Goal: Information Seeking & Learning: Find specific fact

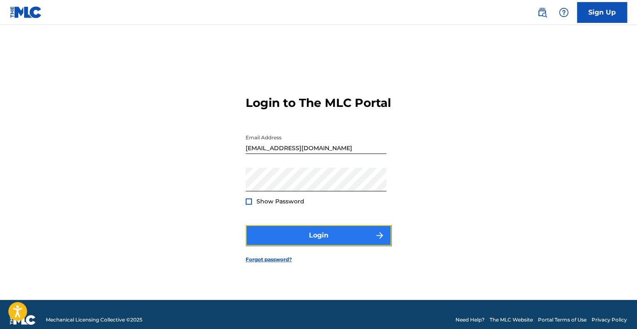
click at [312, 243] on button "Login" at bounding box center [319, 235] width 146 height 21
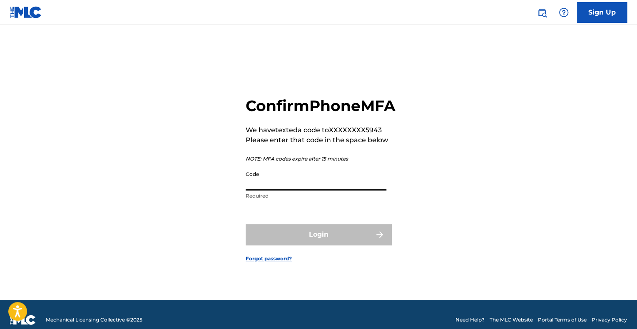
click at [324, 191] on input "Code" at bounding box center [316, 179] width 141 height 24
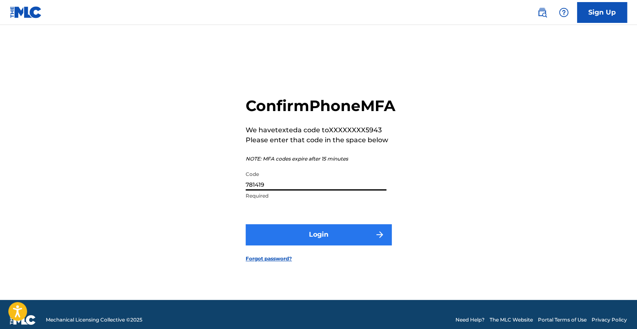
type input "781419"
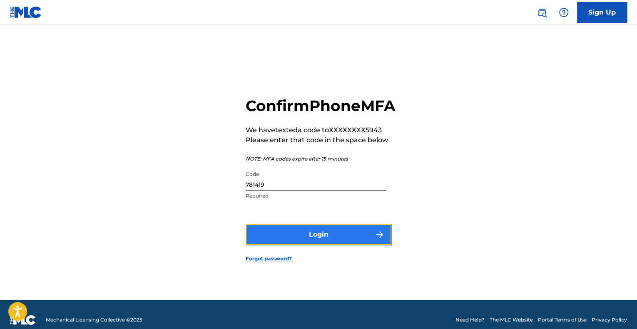
click at [328, 243] on button "Login" at bounding box center [319, 234] width 146 height 21
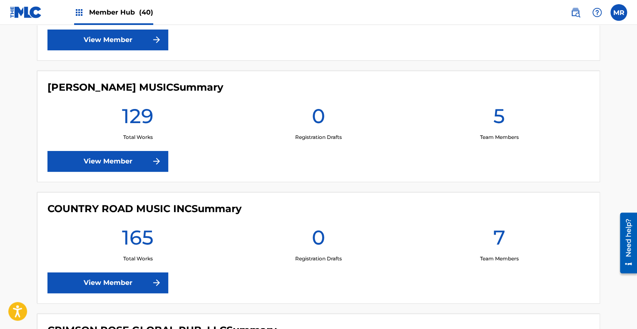
scroll to position [1003, 0]
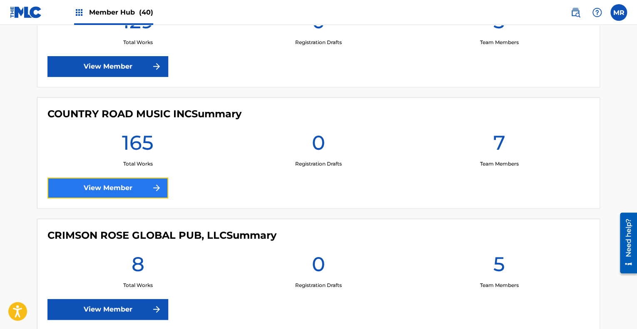
click at [132, 186] on link "View Member" at bounding box center [107, 188] width 121 height 21
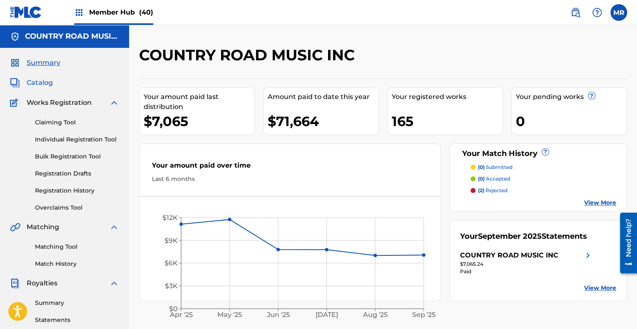
click at [45, 84] on span "Catalog" at bounding box center [40, 83] width 26 height 10
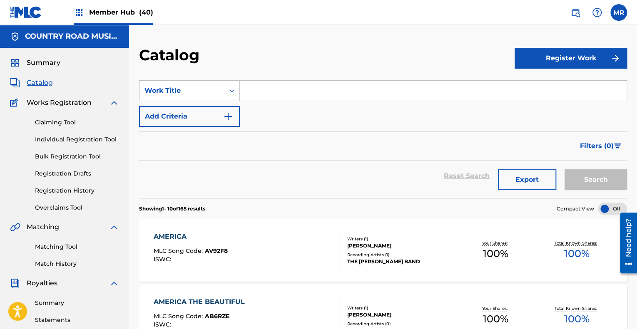
click at [261, 91] on input "Search Form" at bounding box center [433, 91] width 387 height 20
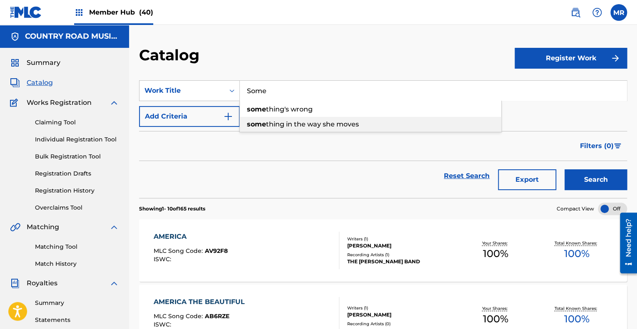
click at [296, 125] on span "thing in the way she moves" at bounding box center [312, 124] width 93 height 8
type input "something in the way she moves"
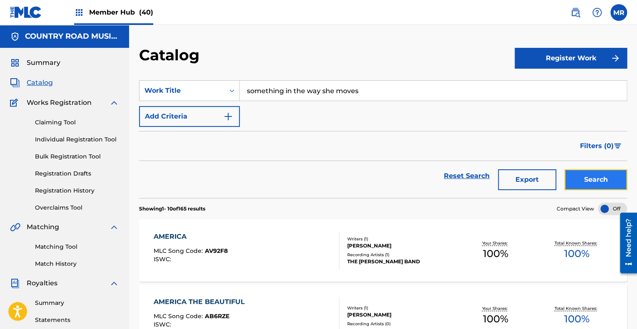
click at [592, 179] on button "Search" at bounding box center [595, 179] width 62 height 21
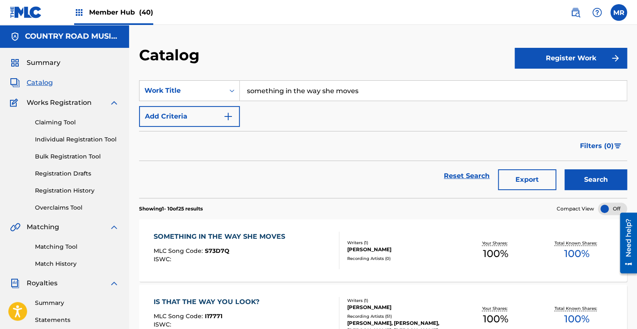
click at [371, 240] on div "Writers ( 1 )" at bounding box center [401, 243] width 108 height 6
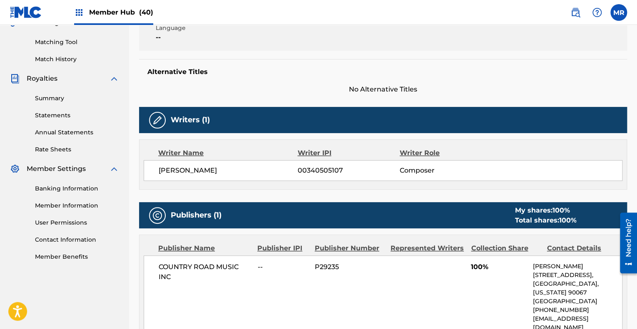
scroll to position [208, 0]
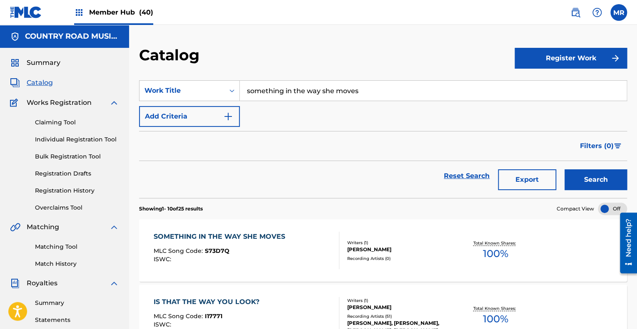
click at [310, 96] on input "something in the way she moves" at bounding box center [433, 91] width 387 height 20
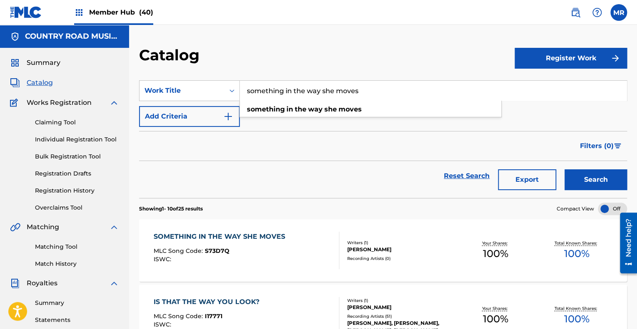
click at [369, 93] on input "something in the way she moves" at bounding box center [433, 91] width 387 height 20
type input "s"
type input "Night Owl"
click at [564, 169] on button "Search" at bounding box center [595, 179] width 62 height 21
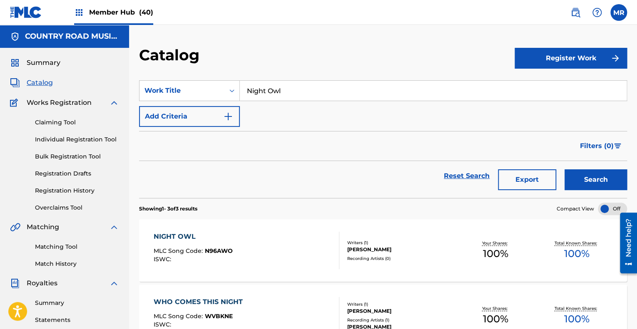
click at [401, 241] on div "Writers ( 1 )" at bounding box center [401, 243] width 108 height 6
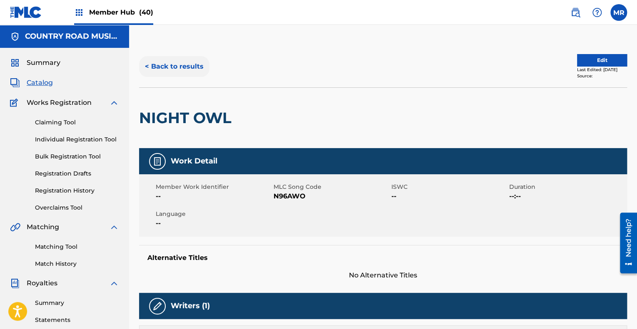
click at [170, 67] on button "< Back to results" at bounding box center [174, 66] width 70 height 21
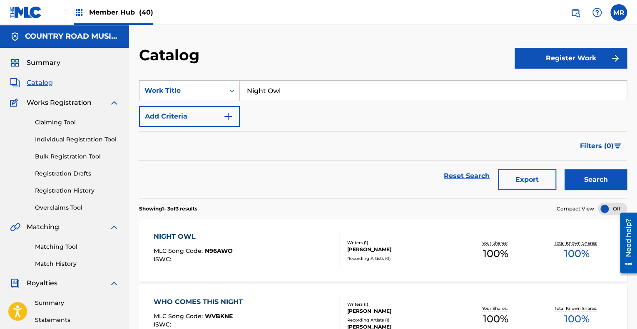
click at [301, 89] on input "Night Owl" at bounding box center [433, 91] width 387 height 20
type input "N"
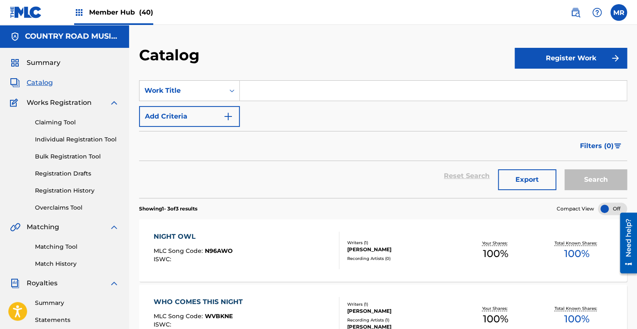
paste input "2.Brighten Your Night With My Day"
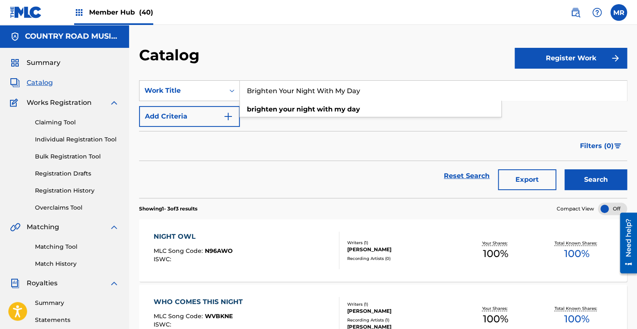
type input "Brighten Your Night With My Day"
click at [564, 169] on button "Search" at bounding box center [595, 179] width 62 height 21
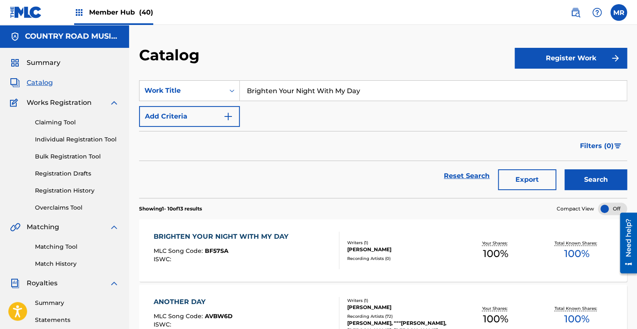
click at [363, 240] on div "Writers ( 1 )" at bounding box center [401, 243] width 108 height 6
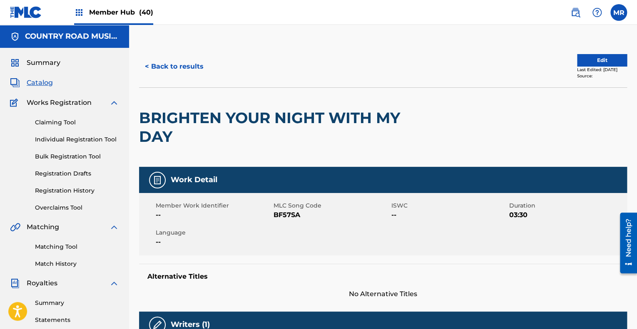
scroll to position [53, 0]
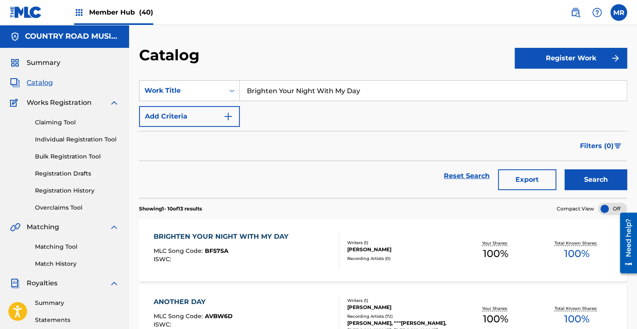
click at [400, 97] on input "Brighten Your Night With My Day" at bounding box center [433, 91] width 387 height 20
type input "B"
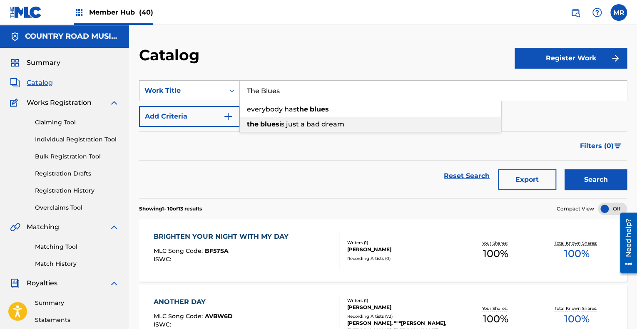
click at [351, 124] on div "the blues is just a bad dream" at bounding box center [370, 124] width 261 height 15
type input "the blues is just a bad dream"
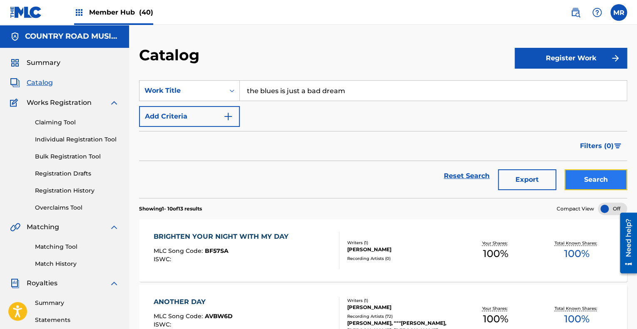
click at [586, 181] on button "Search" at bounding box center [595, 179] width 62 height 21
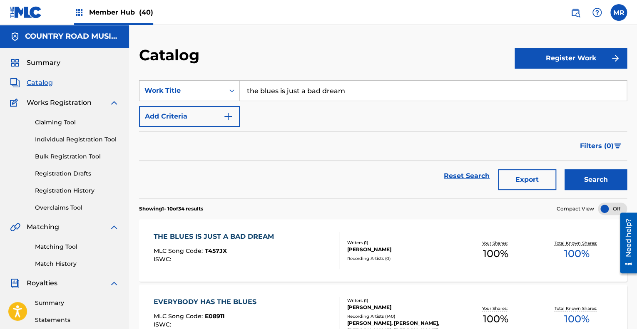
click at [399, 249] on div "[PERSON_NAME]" at bounding box center [401, 249] width 108 height 7
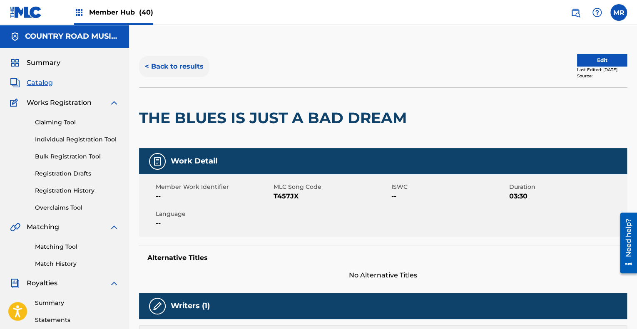
click at [173, 68] on button "< Back to results" at bounding box center [174, 66] width 70 height 21
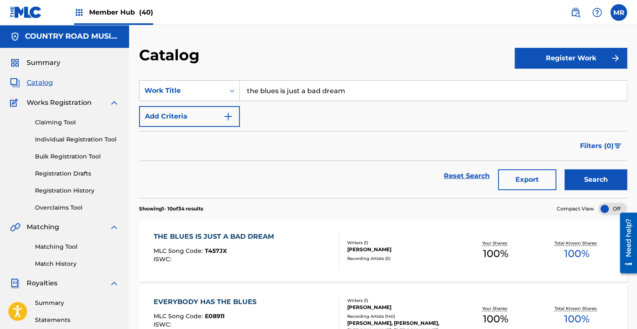
click at [369, 92] on input "the blues is just a bad dream" at bounding box center [433, 91] width 387 height 20
type input "t"
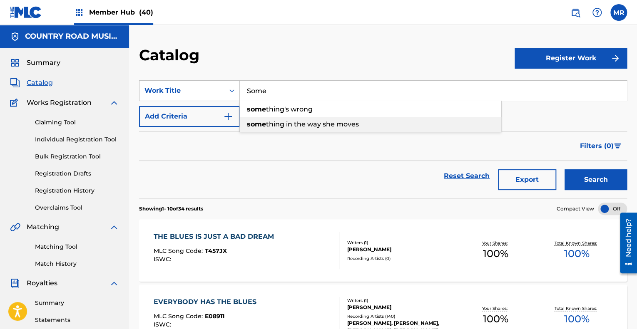
click at [332, 122] on span "thing in the way she moves" at bounding box center [312, 124] width 93 height 8
type input "something in the way she moves"
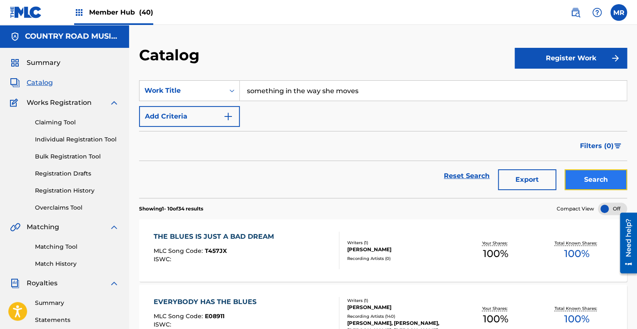
click at [583, 178] on button "Search" at bounding box center [595, 179] width 62 height 21
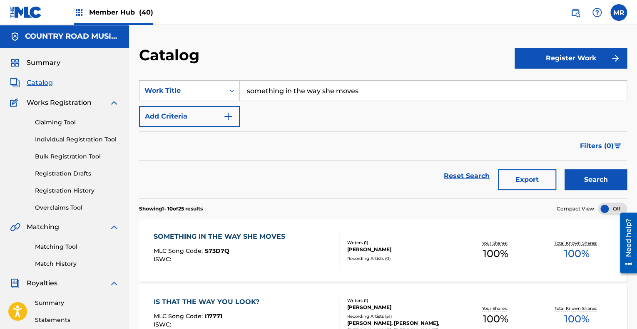
click at [352, 244] on div "Writers ( 1 )" at bounding box center [401, 243] width 108 height 6
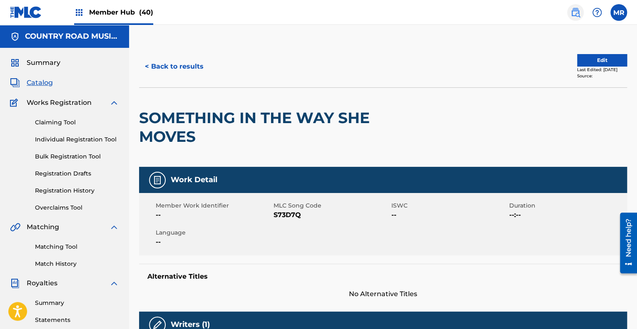
click at [574, 10] on img at bounding box center [575, 12] width 10 height 10
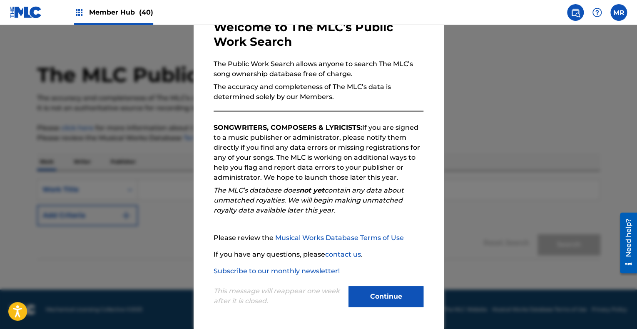
scroll to position [51, 0]
click at [373, 300] on button "Continue" at bounding box center [385, 297] width 75 height 21
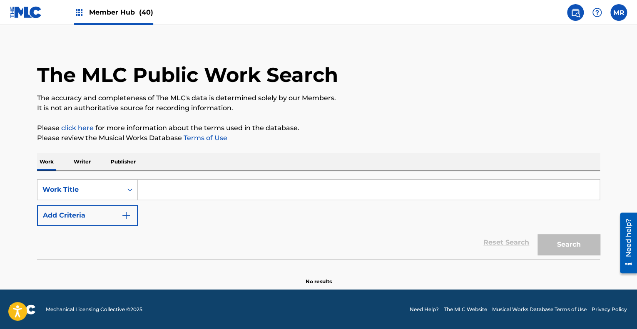
click at [164, 193] on input "Search Form" at bounding box center [369, 190] width 462 height 20
paste input "[DATE] - Checked MLC and we have a 100% claim for CRM -MR; [DATE] - Per MLC - "…"
type input "[DATE] - Checked MLC and we have a 100% claim for CRM -MR; [DATE] - Per MLC - "…"
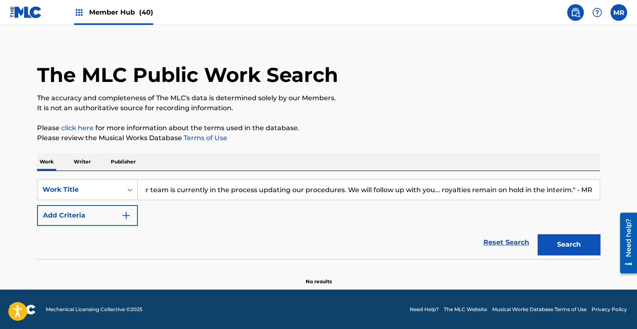
scroll to position [0, 0]
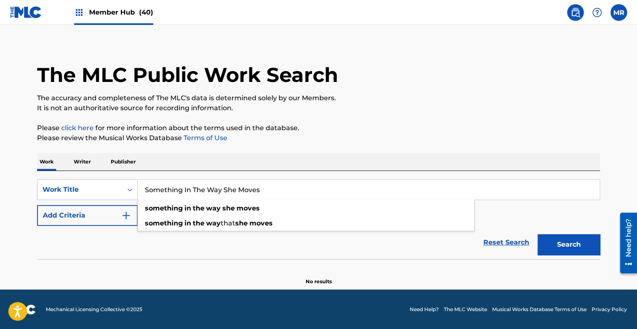
type input "Something In The Way She Moves"
click at [117, 234] on div "Reset Search Search" at bounding box center [318, 242] width 563 height 33
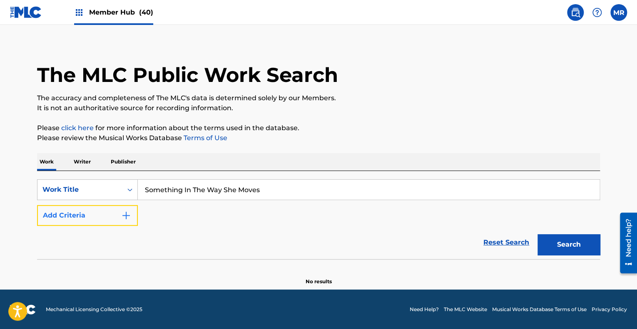
click at [124, 218] on img "Search Form" at bounding box center [126, 216] width 10 height 10
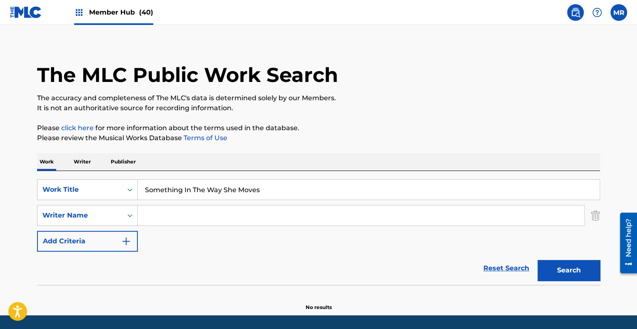
click at [165, 215] on input "Search Form" at bounding box center [361, 216] width 446 height 20
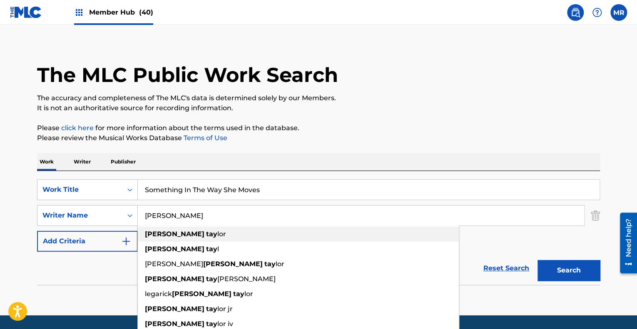
click at [206, 235] on strong "tay" at bounding box center [211, 234] width 11 height 8
type input "[PERSON_NAME]"
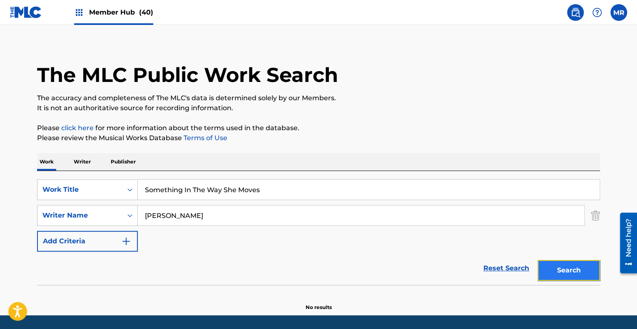
click at [554, 268] on button "Search" at bounding box center [568, 270] width 62 height 21
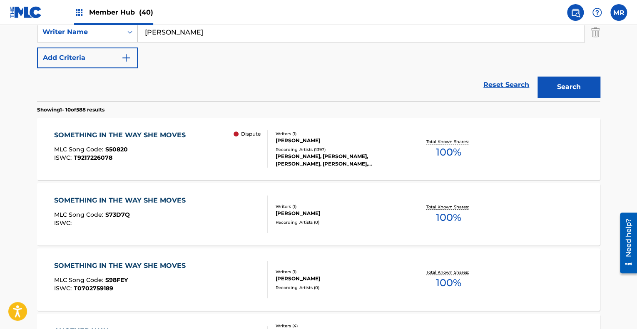
scroll to position [190, 0]
click at [298, 161] on div "[PERSON_NAME], [PERSON_NAME], [PERSON_NAME], [PERSON_NAME], [PERSON_NAME]" at bounding box center [339, 159] width 126 height 15
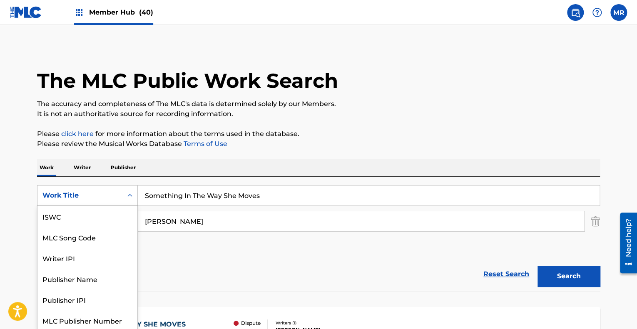
scroll to position [2, 0]
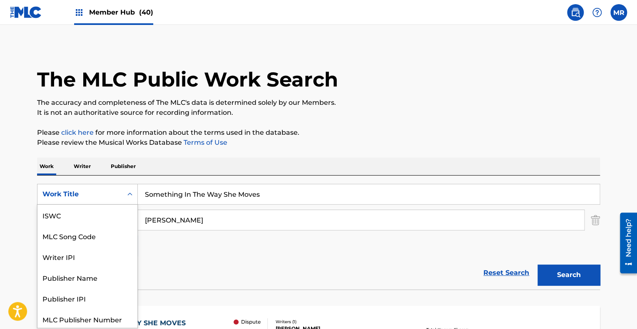
click at [132, 198] on div "Search Form" at bounding box center [129, 194] width 15 height 15
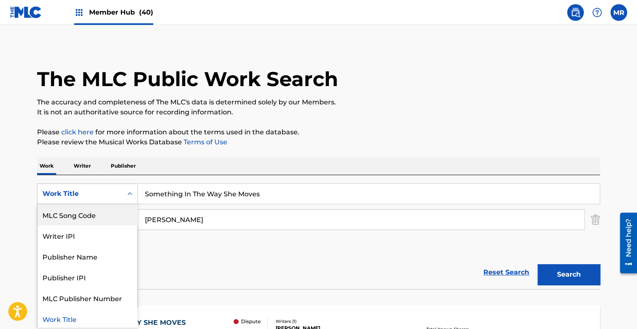
click at [107, 210] on div "MLC Song Code" at bounding box center [87, 214] width 100 height 21
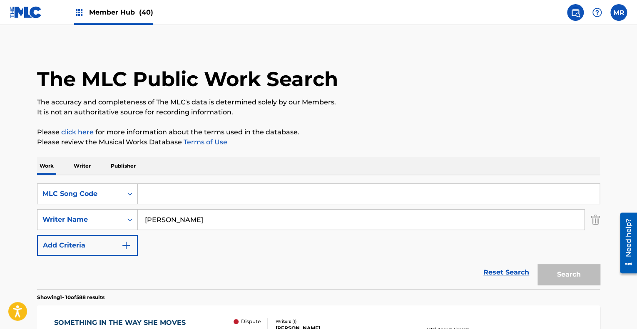
click at [213, 191] on input "Search Form" at bounding box center [369, 194] width 462 height 20
paste input "B75373"
click at [566, 270] on button "Search" at bounding box center [568, 274] width 62 height 21
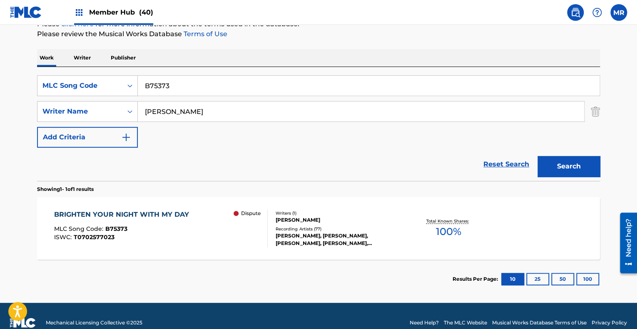
scroll to position [112, 0]
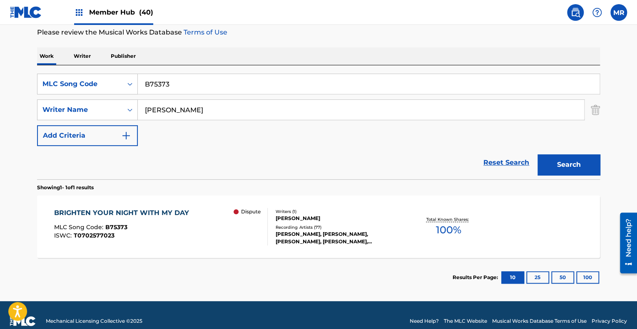
click at [175, 81] on input "B75373" at bounding box center [369, 84] width 462 height 20
type input "B"
paste input "N38640"
click at [537, 154] on button "Search" at bounding box center [568, 164] width 62 height 21
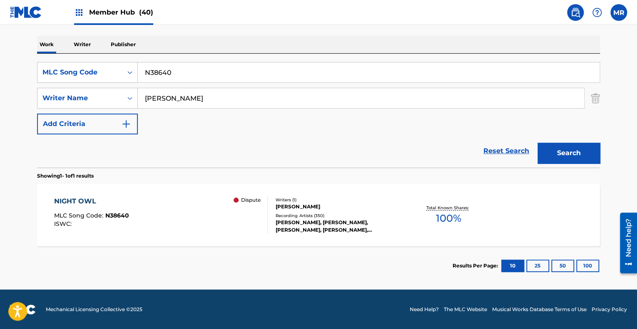
click at [177, 72] on input "N38640" at bounding box center [369, 72] width 462 height 20
type input "N"
paste input "B75373"
click at [537, 143] on button "Search" at bounding box center [568, 153] width 62 height 21
paste input "S50820"
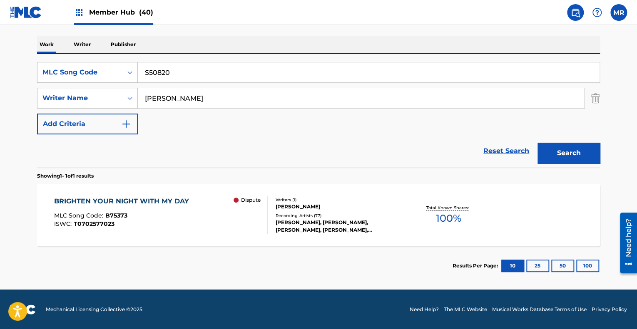
type input "S50820"
click at [537, 143] on button "Search" at bounding box center [568, 153] width 62 height 21
click at [91, 214] on span "MLC Song Code :" at bounding box center [79, 215] width 51 height 7
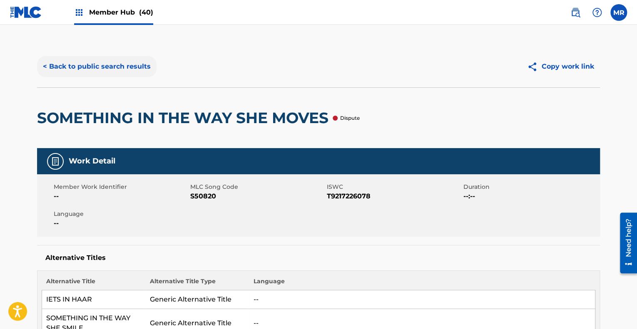
click at [137, 65] on button "< Back to public search results" at bounding box center [96, 66] width 119 height 21
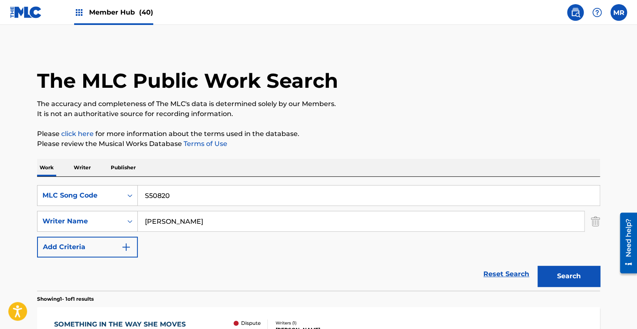
scroll to position [76, 0]
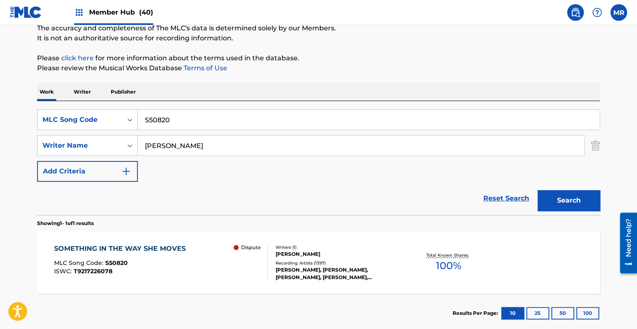
click at [191, 120] on input "S50820" at bounding box center [369, 120] width 462 height 20
type input "S"
paste input "S52223"
type input "S52223"
click at [537, 190] on button "Search" at bounding box center [568, 200] width 62 height 21
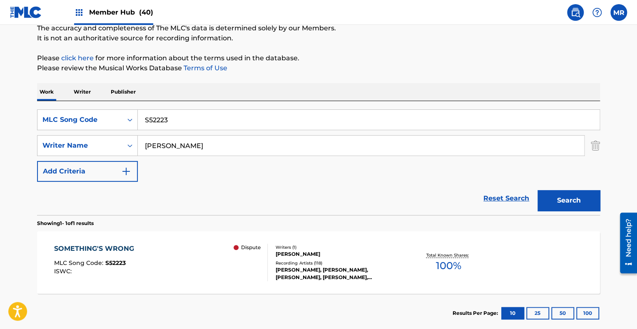
scroll to position [123, 0]
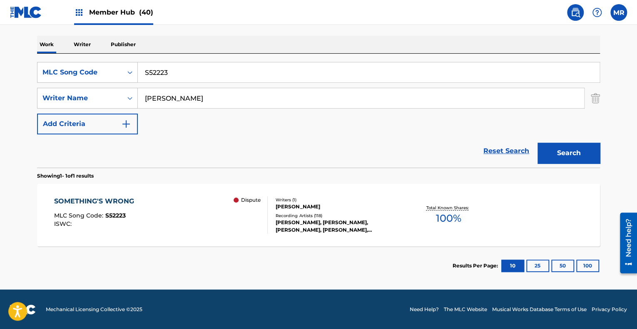
click at [299, 223] on div "[PERSON_NAME], [PERSON_NAME], [PERSON_NAME], [PERSON_NAME], [PERSON_NAME]" at bounding box center [339, 226] width 126 height 15
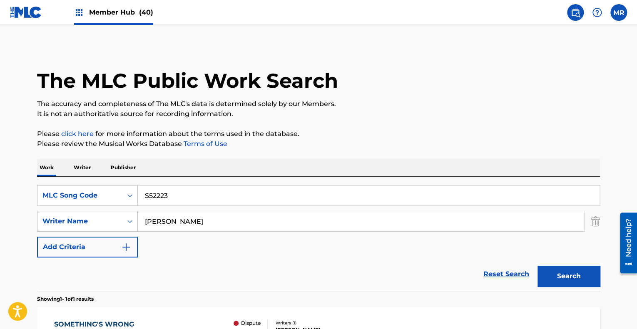
scroll to position [76, 0]
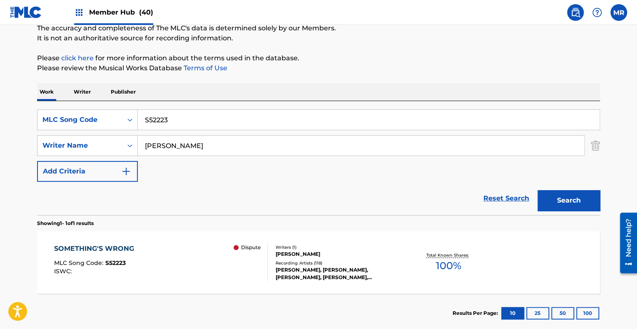
click at [173, 124] on input "S52223" at bounding box center [369, 120] width 462 height 20
paste input "K73720"
type input "K73720"
click at [537, 190] on button "Search" at bounding box center [568, 200] width 62 height 21
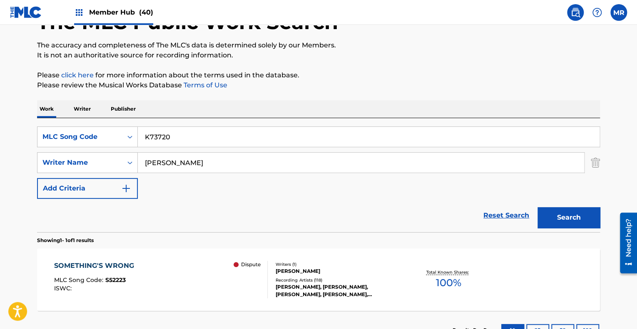
drag, startPoint x: 173, startPoint y: 124, endPoint x: 175, endPoint y: 102, distance: 21.7
click at [175, 102] on div "Work Writer Publisher SearchWithCriteriaefb1a8c8-fe2f-4f4b-9cef-3ec0b944ca3b ML…" at bounding box center [318, 225] width 563 height 250
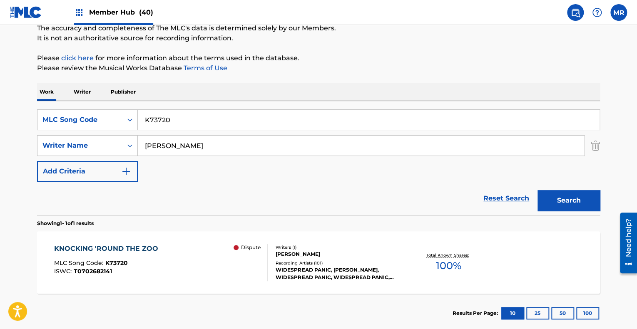
scroll to position [123, 0]
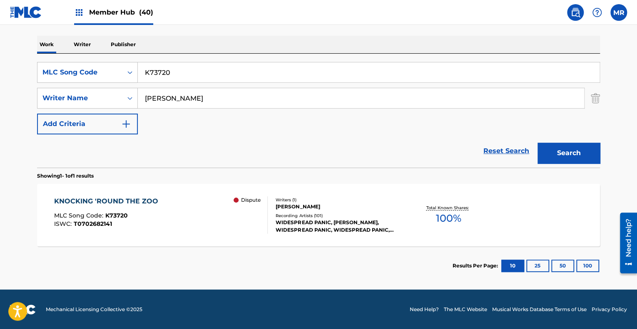
click at [291, 213] on div "Recording Artists ( 101 )" at bounding box center [339, 216] width 126 height 6
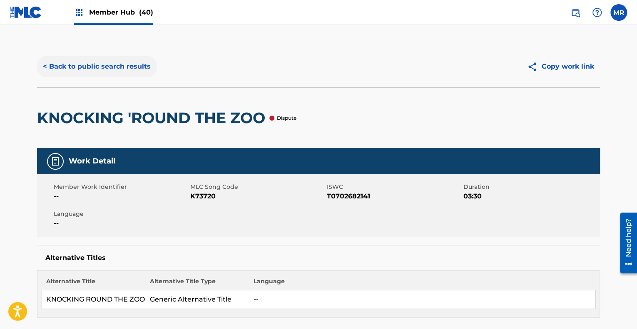
click at [86, 66] on button "< Back to public search results" at bounding box center [96, 66] width 119 height 21
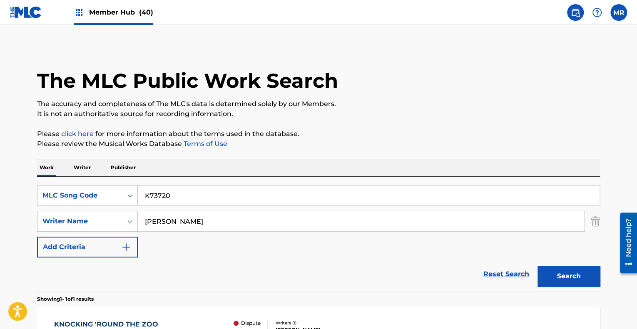
scroll to position [76, 0]
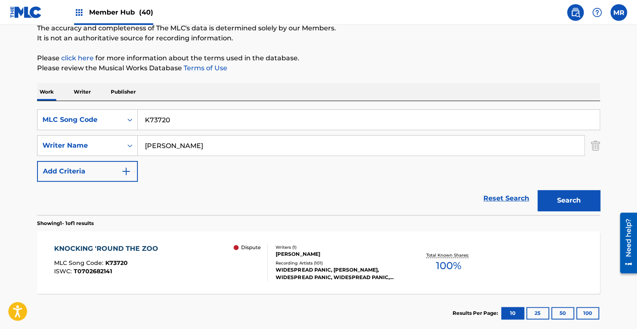
click at [179, 113] on input "K73720" at bounding box center [369, 120] width 462 height 20
paste input "R0955"
click at [537, 190] on button "Search" at bounding box center [568, 200] width 62 height 21
paste input "B00365"
click at [537, 190] on button "Search" at bounding box center [568, 200] width 62 height 21
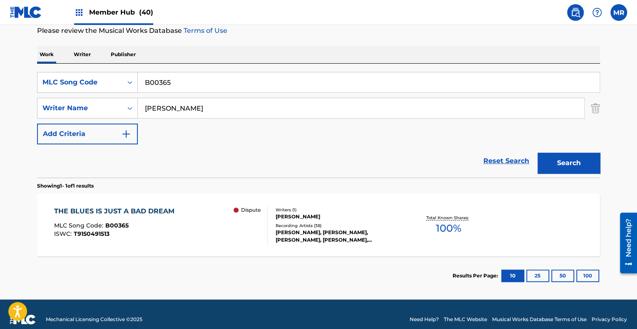
scroll to position [114, 0]
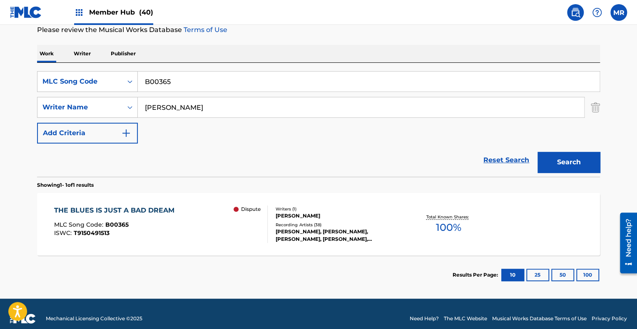
paste input "C00488"
click at [537, 152] on button "Search" at bounding box center [568, 162] width 62 height 21
click at [187, 83] on input "C00488" at bounding box center [369, 82] width 462 height 20
type input "v"
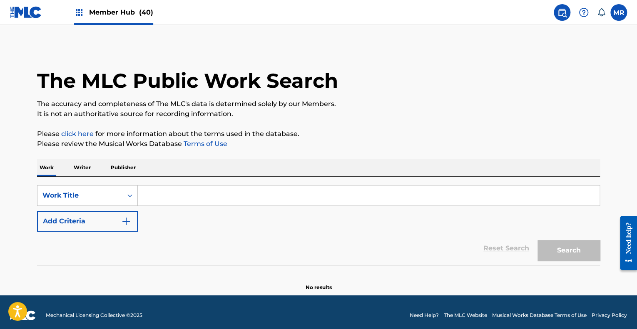
click at [151, 196] on input "Search Form" at bounding box center [369, 196] width 462 height 20
paste input "C00488"
type input "C00488"
click at [537, 240] on button "Search" at bounding box center [568, 250] width 62 height 21
click at [151, 196] on input "C00488" at bounding box center [369, 196] width 462 height 20
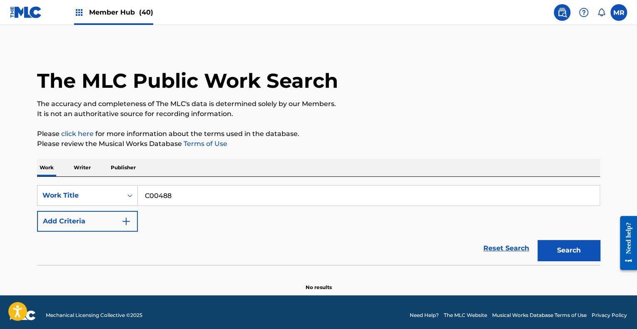
scroll to position [6, 0]
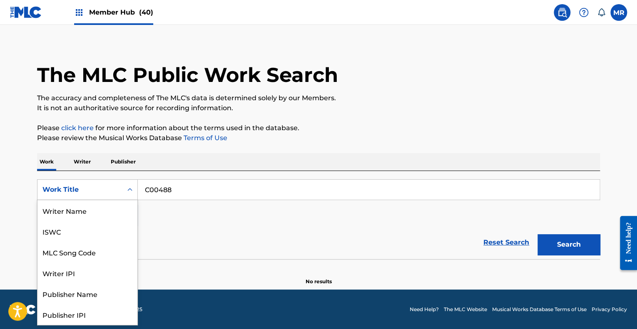
click at [132, 187] on icon "Search Form" at bounding box center [130, 190] width 8 height 8
click at [108, 209] on div "MLC Song Code" at bounding box center [87, 210] width 100 height 21
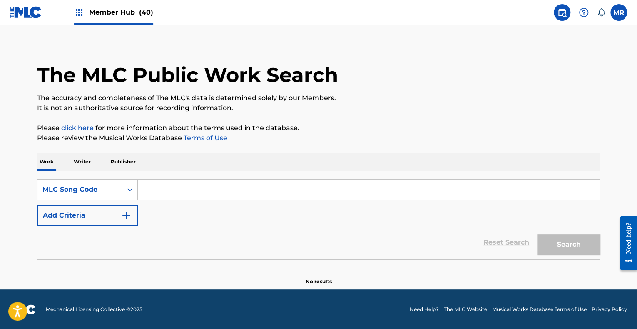
click at [178, 192] on input "Search Form" at bounding box center [369, 190] width 462 height 20
paste input "C00488"
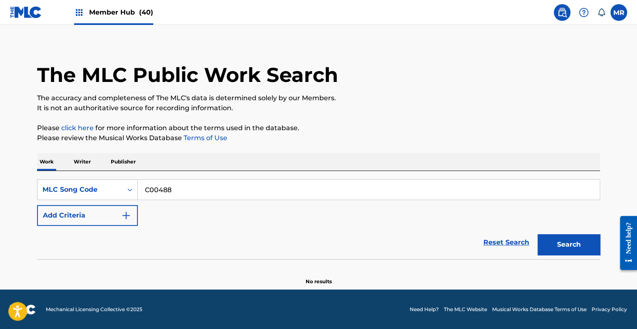
type input "C00488"
click at [537, 234] on button "Search" at bounding box center [568, 244] width 62 height 21
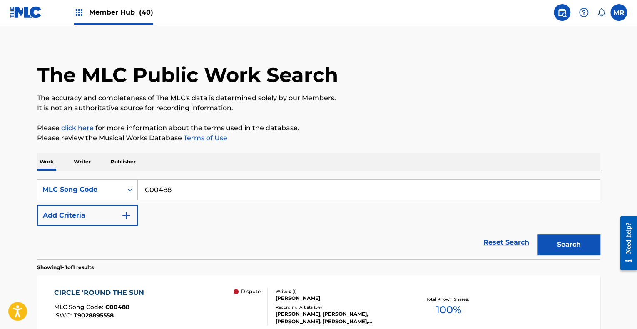
scroll to position [97, 0]
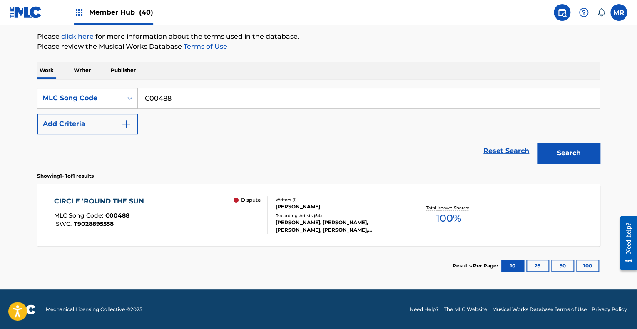
click at [192, 216] on div "CIRCLE 'ROUND THE SUN MLC Song Code : C00488 ISWC : T9028895558 Dispute" at bounding box center [161, 214] width 214 height 37
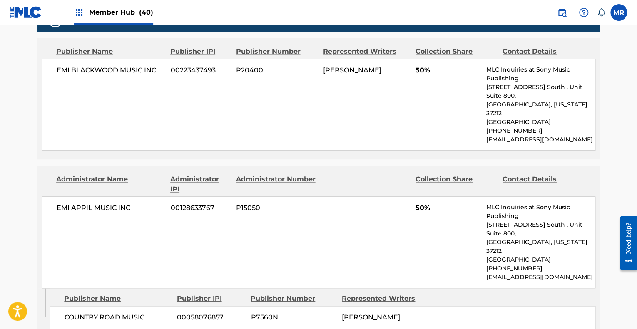
scroll to position [353, 0]
